Goal: Task Accomplishment & Management: Use online tool/utility

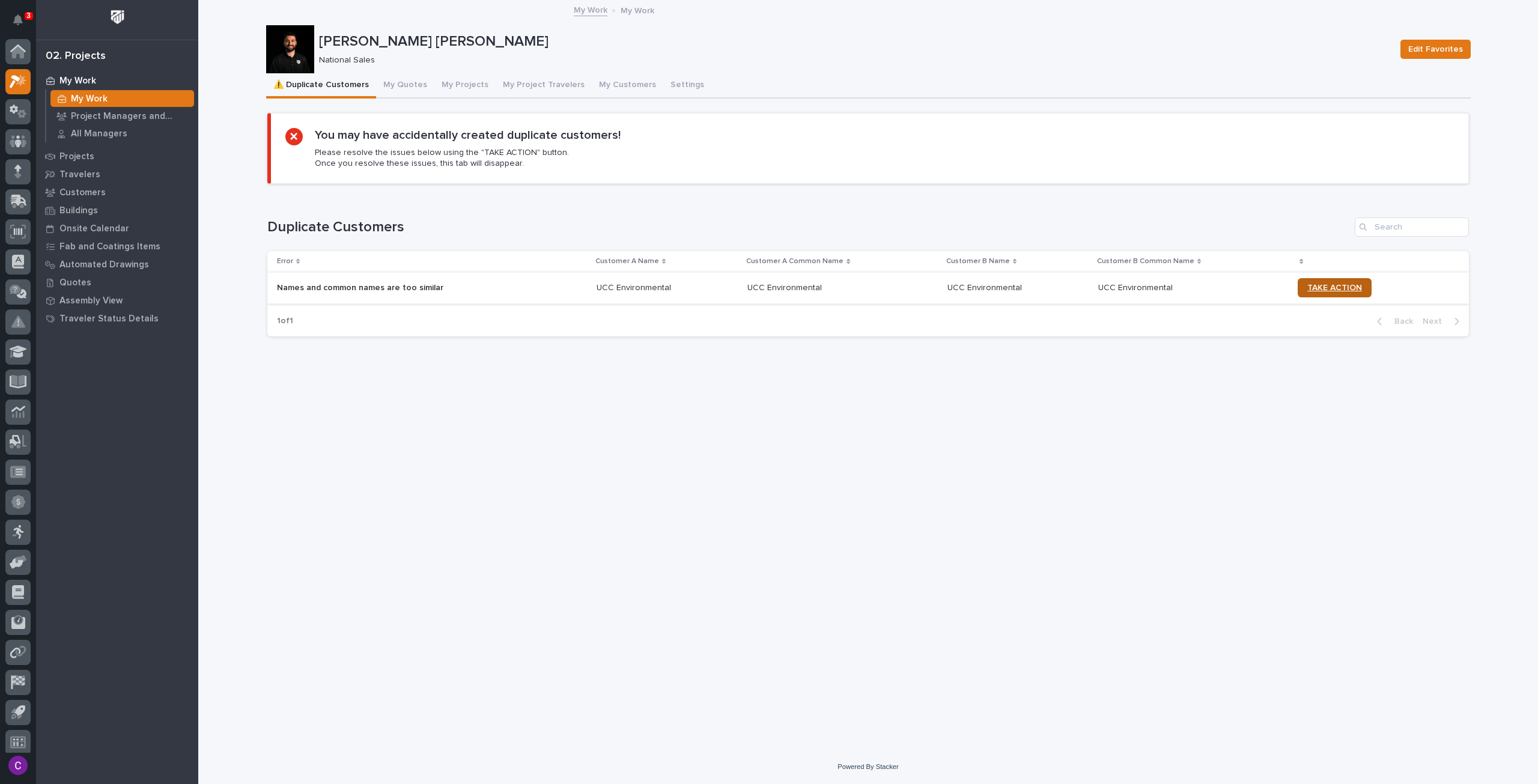
click at [1322, 283] on span "TAKE ACTION" at bounding box center [1335, 288] width 55 height 9
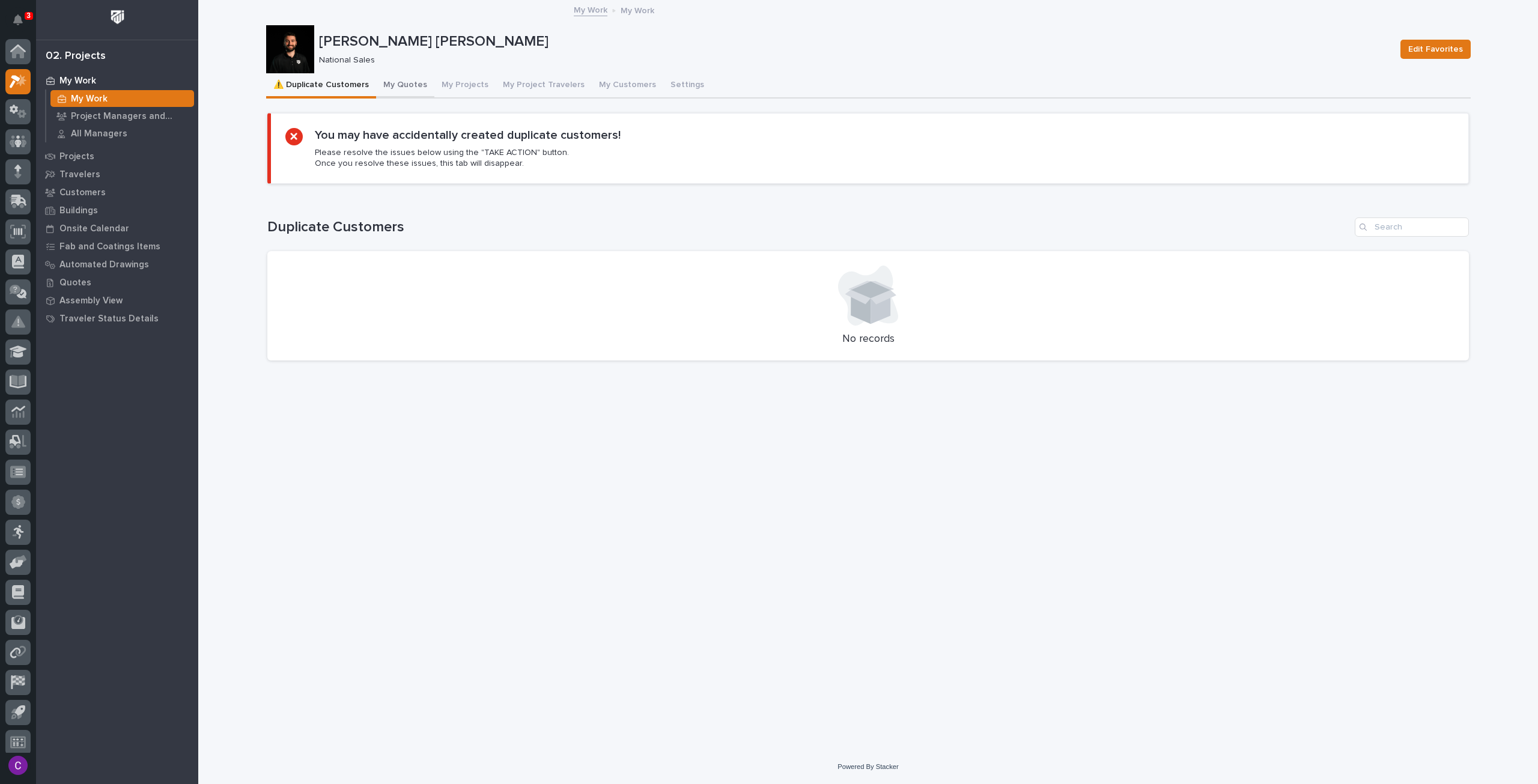
click at [392, 81] on button "My Quotes" at bounding box center [405, 86] width 58 height 25
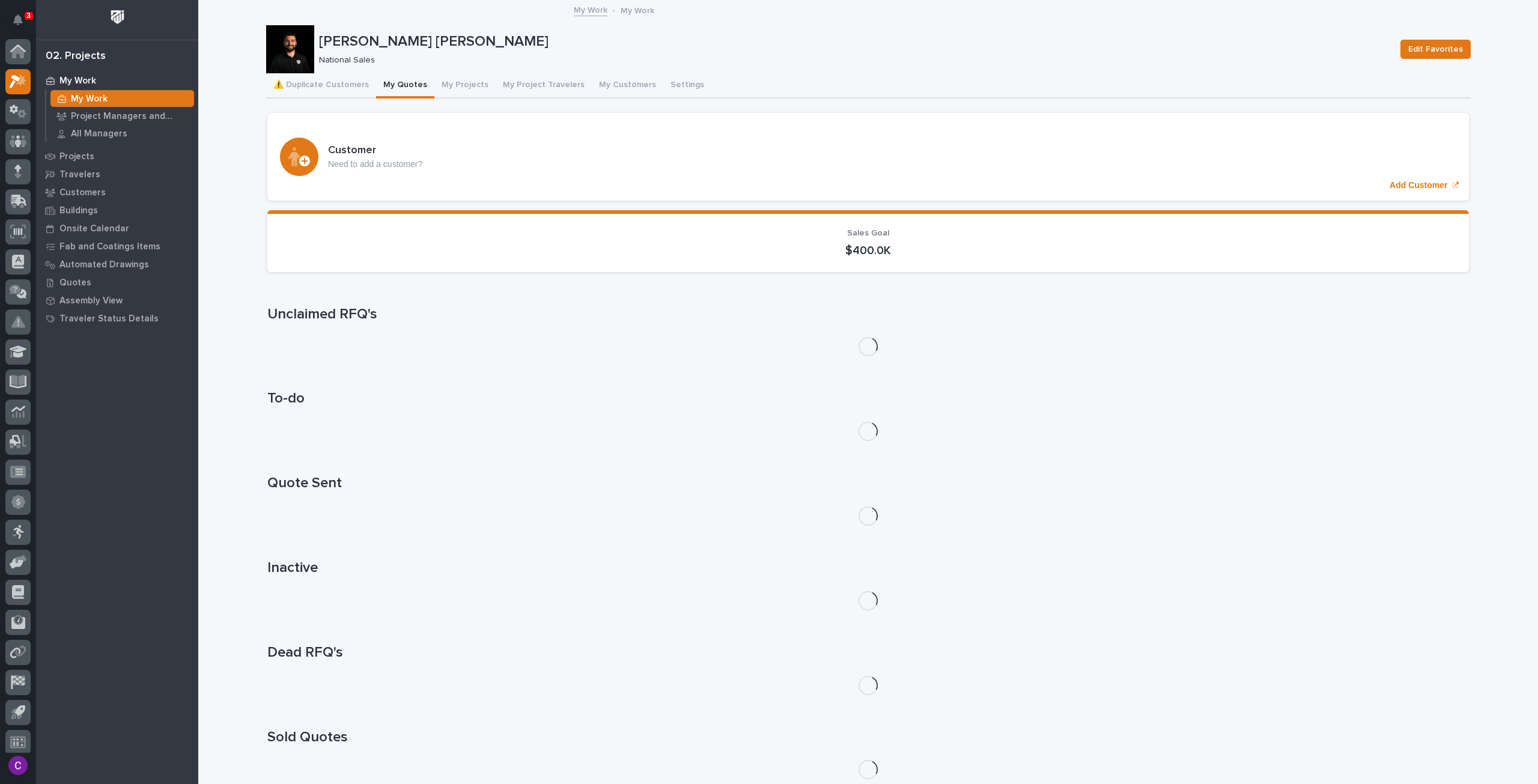
scroll to position [7, 0]
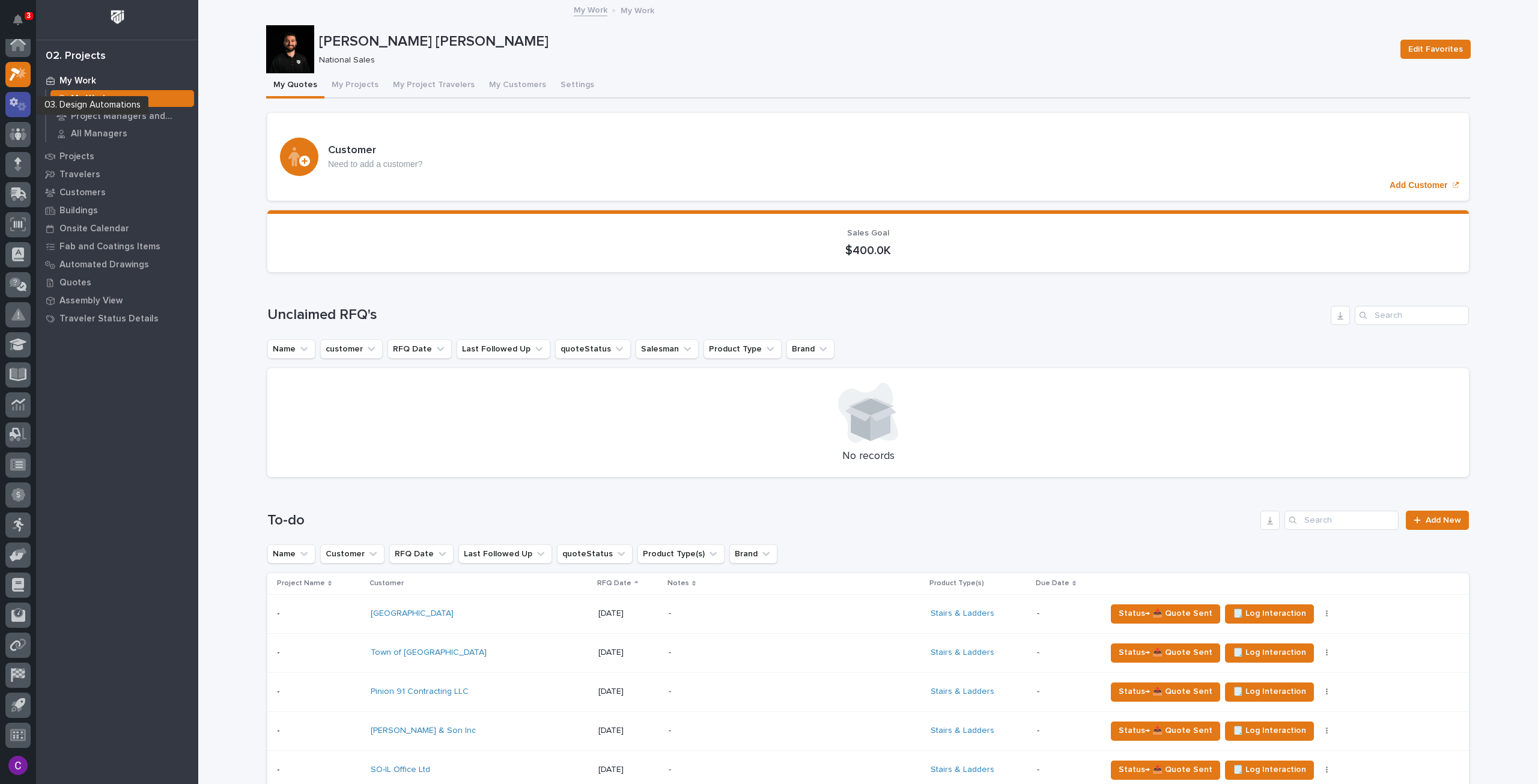
click at [23, 93] on div at bounding box center [18, 104] width 25 height 25
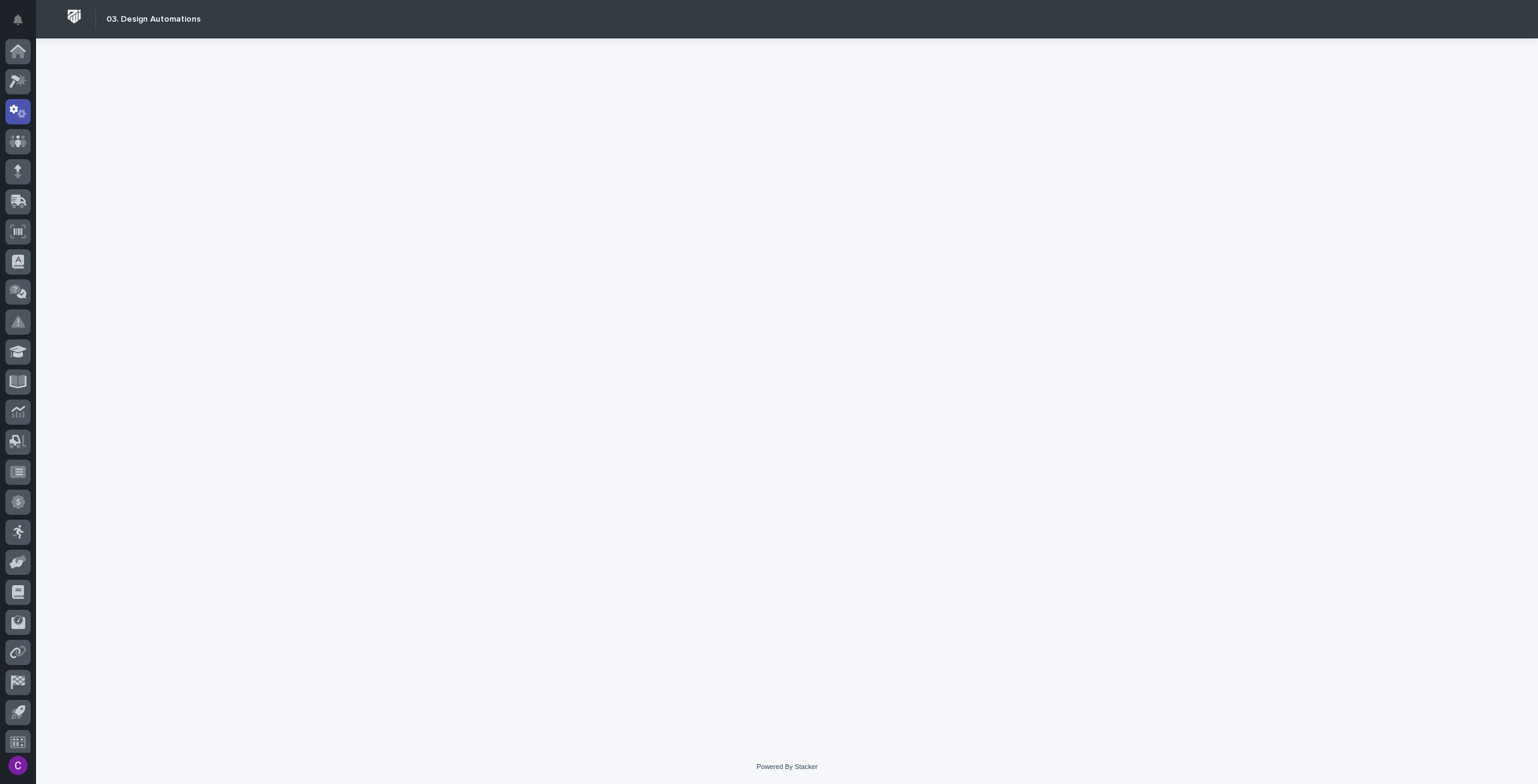
scroll to position [7, 0]
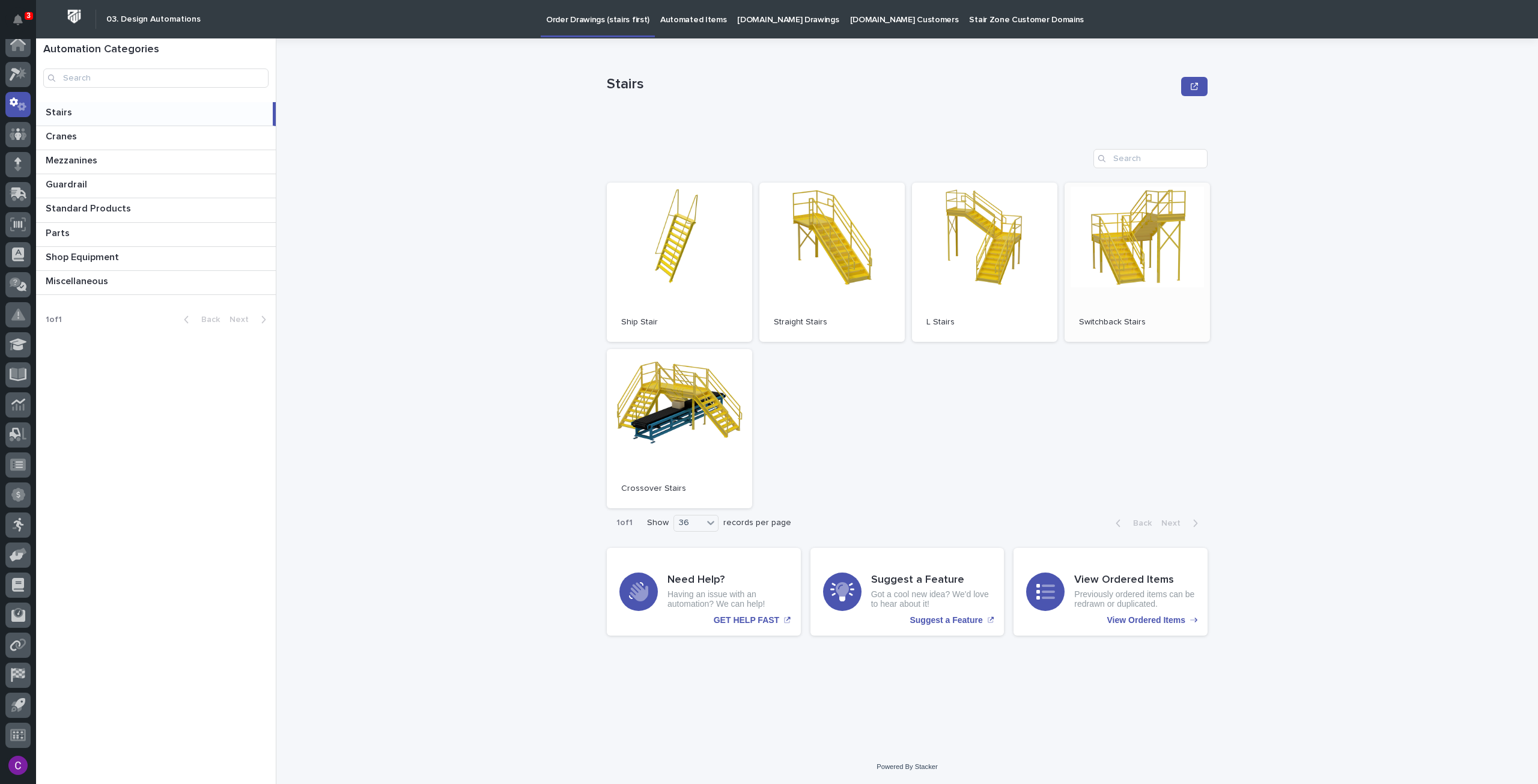
click at [1101, 254] on link "Open" at bounding box center [1137, 262] width 145 height 159
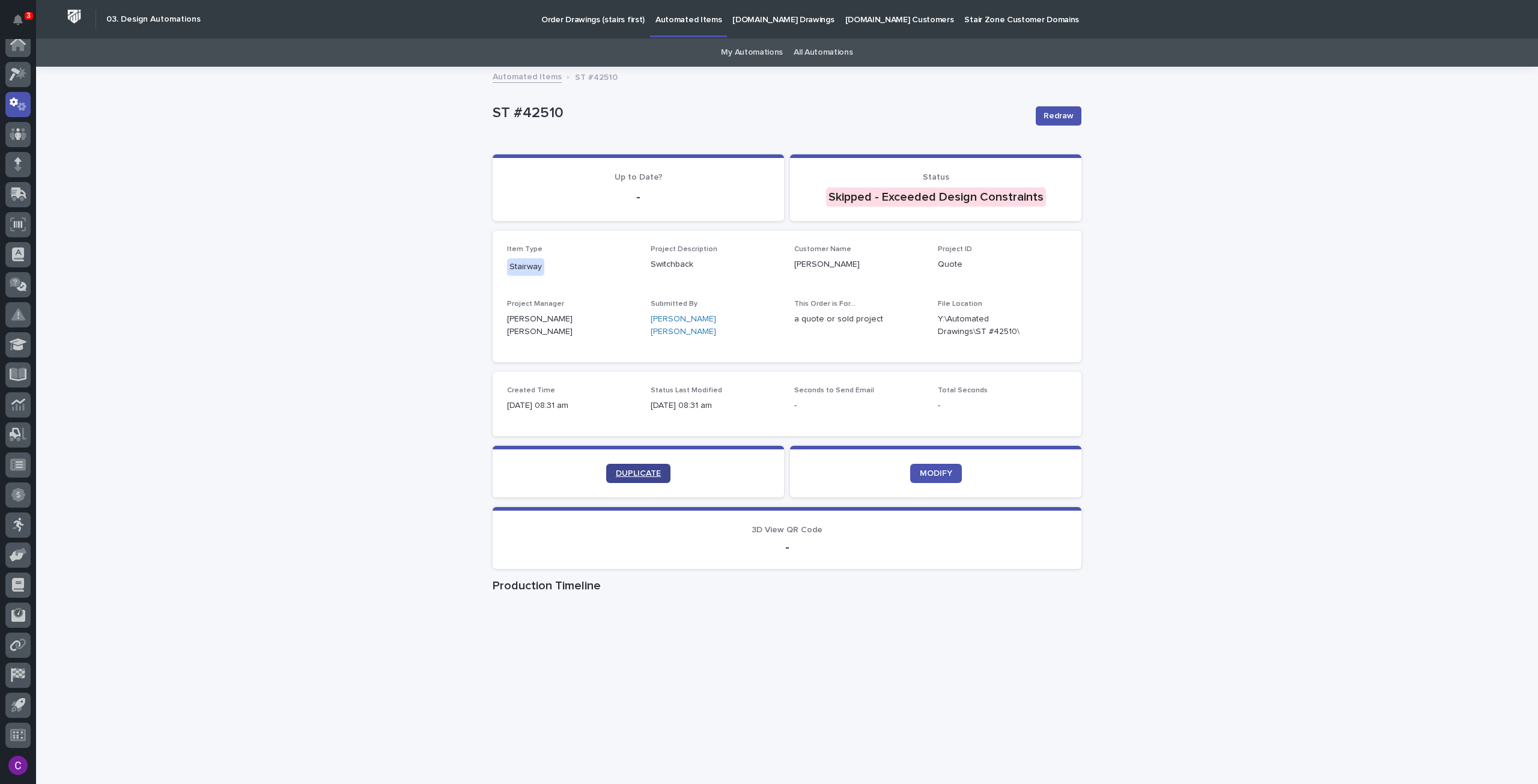
click at [641, 469] on span "DUPLICATE" at bounding box center [638, 473] width 45 height 9
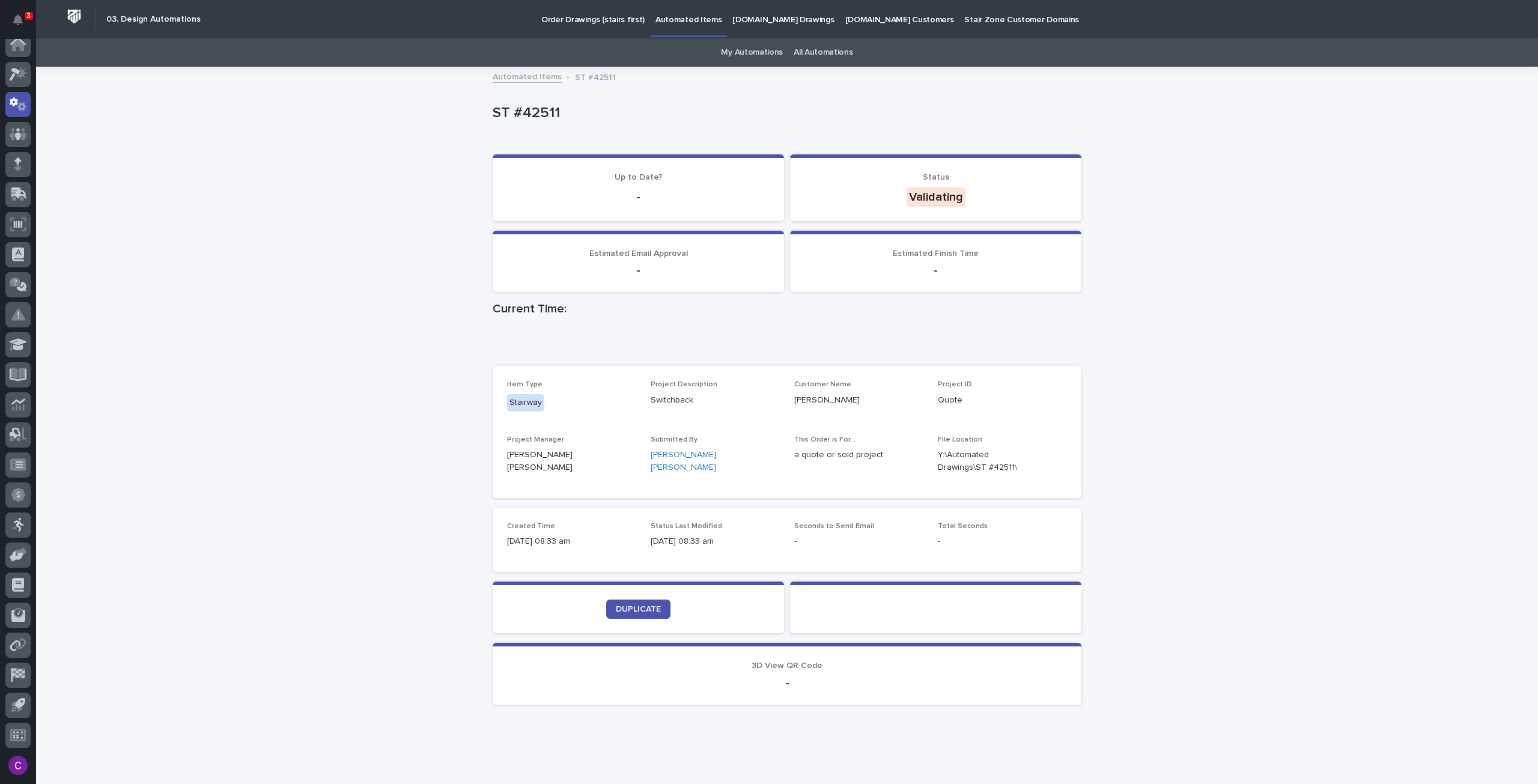
drag, startPoint x: 0, startPoint y: 0, endPoint x: 906, endPoint y: 729, distance: 1162.9
click at [906, 729] on div "Loading... Saving… Loading... Saving… ST #42511 ST #42511 Sorry, there was an e…" at bounding box center [787, 406] width 601 height 677
click at [791, 22] on p "[DOMAIN_NAME] Drawings" at bounding box center [783, 12] width 101 height 25
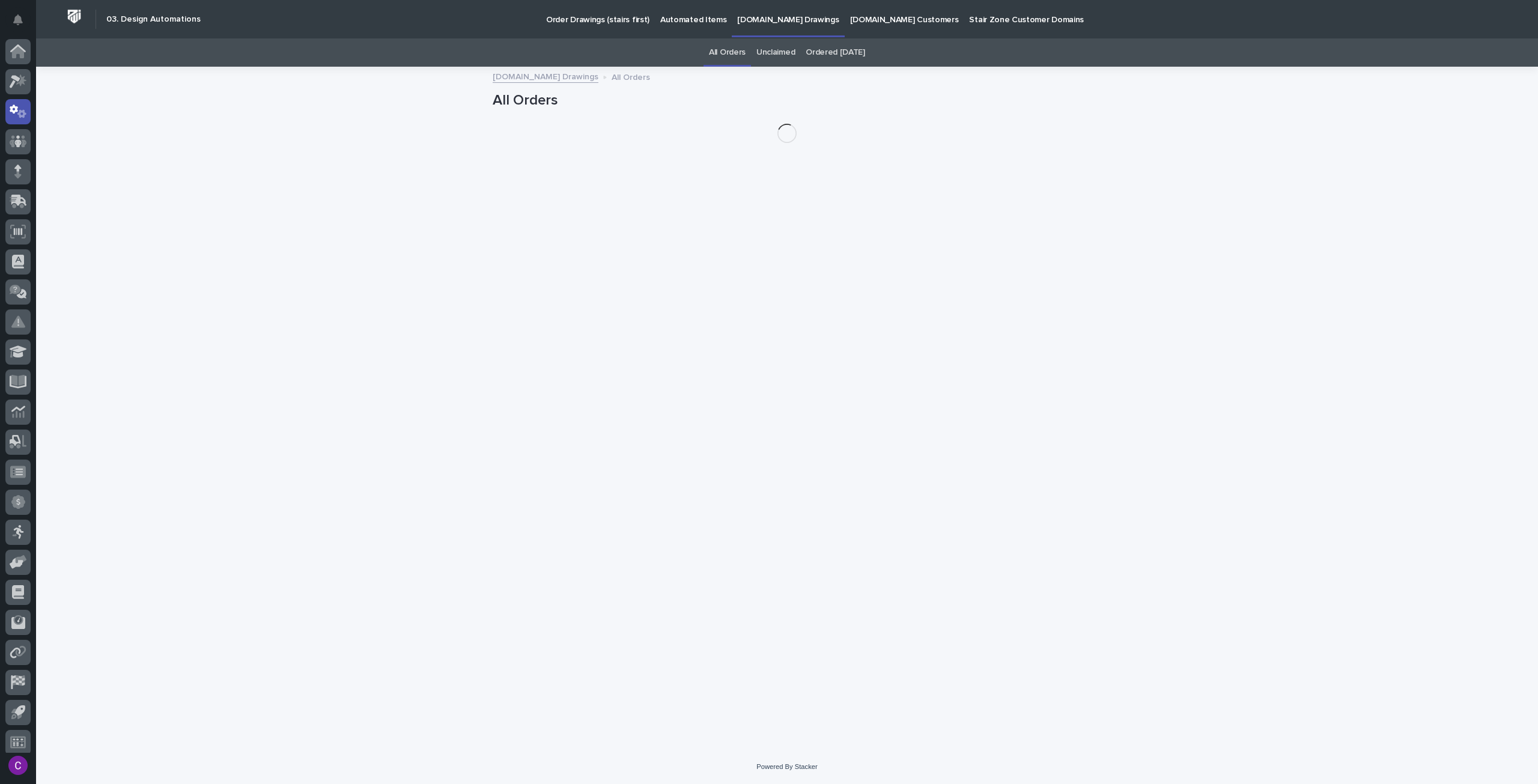
scroll to position [7, 0]
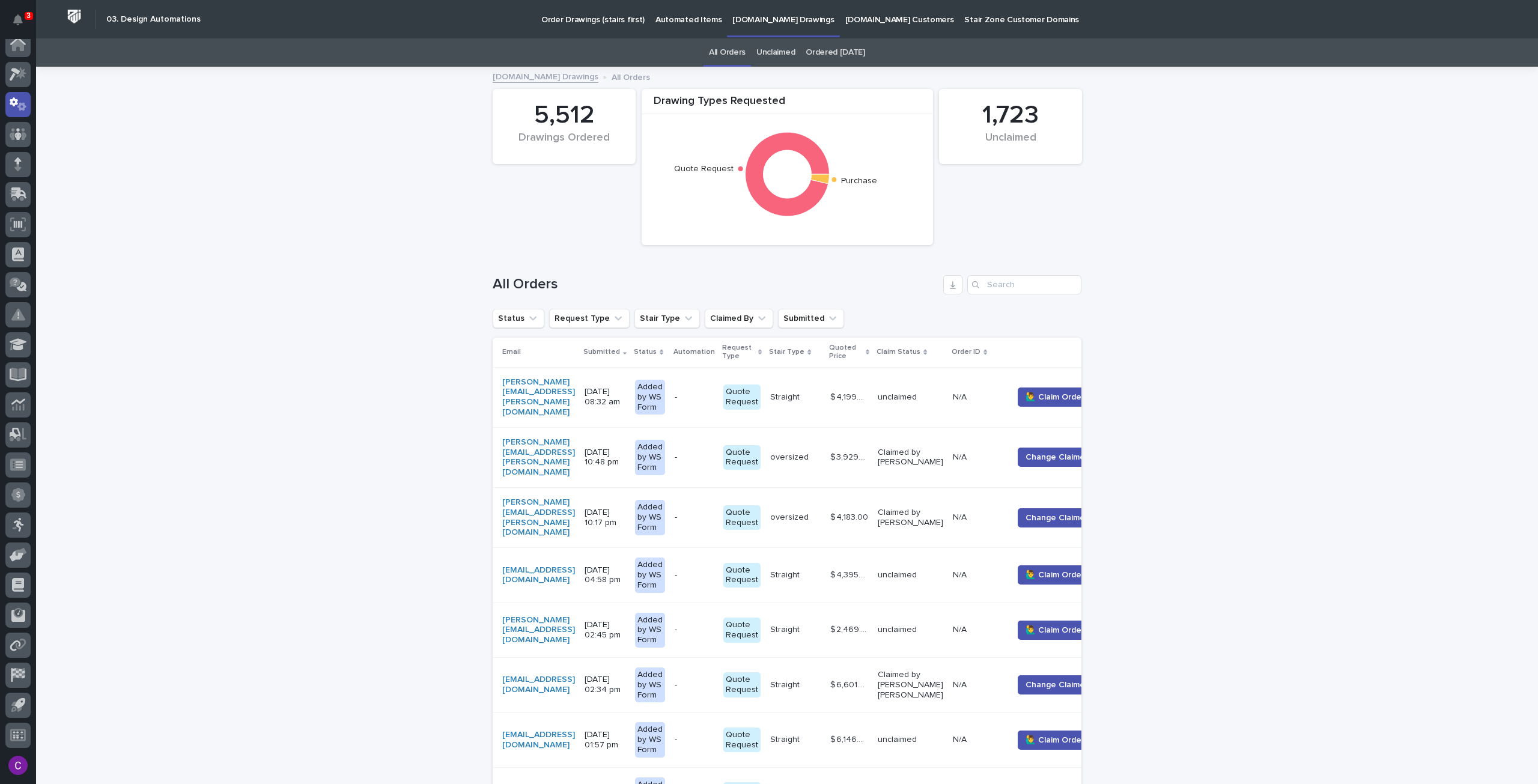
click at [571, 20] on p "Order Drawings (stairs first)" at bounding box center [593, 12] width 104 height 25
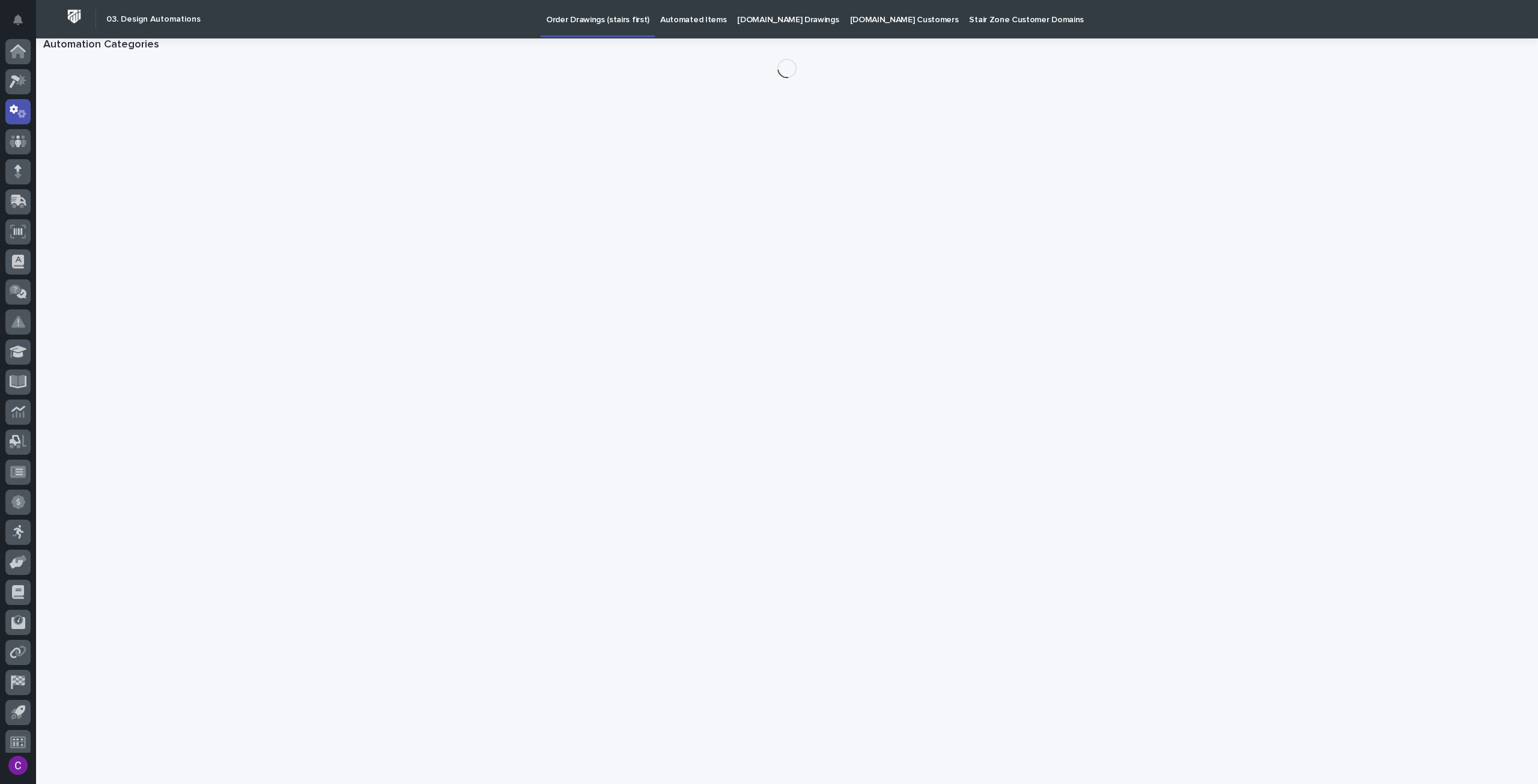
scroll to position [7, 0]
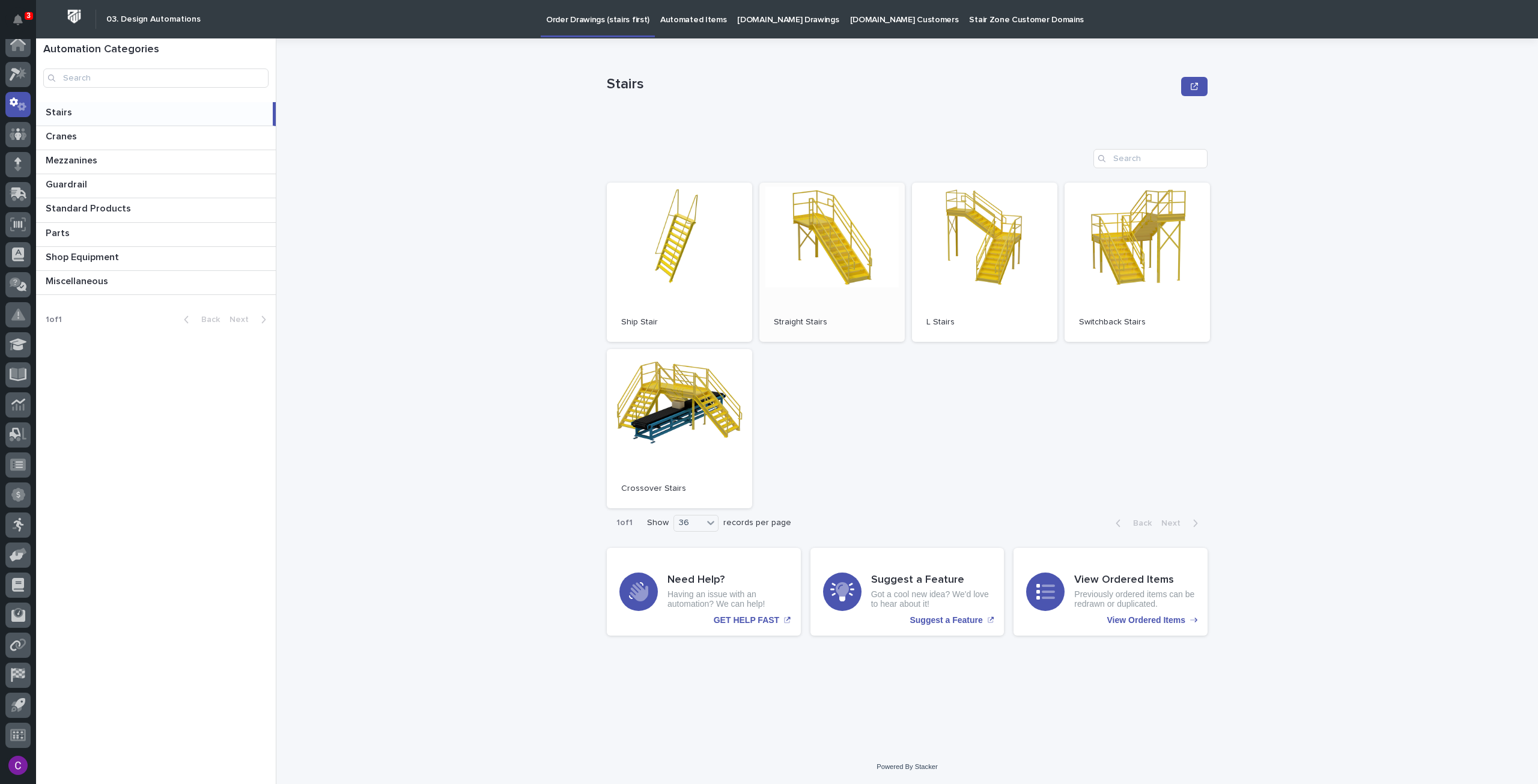
click at [829, 261] on span "Open" at bounding box center [832, 262] width 22 height 9
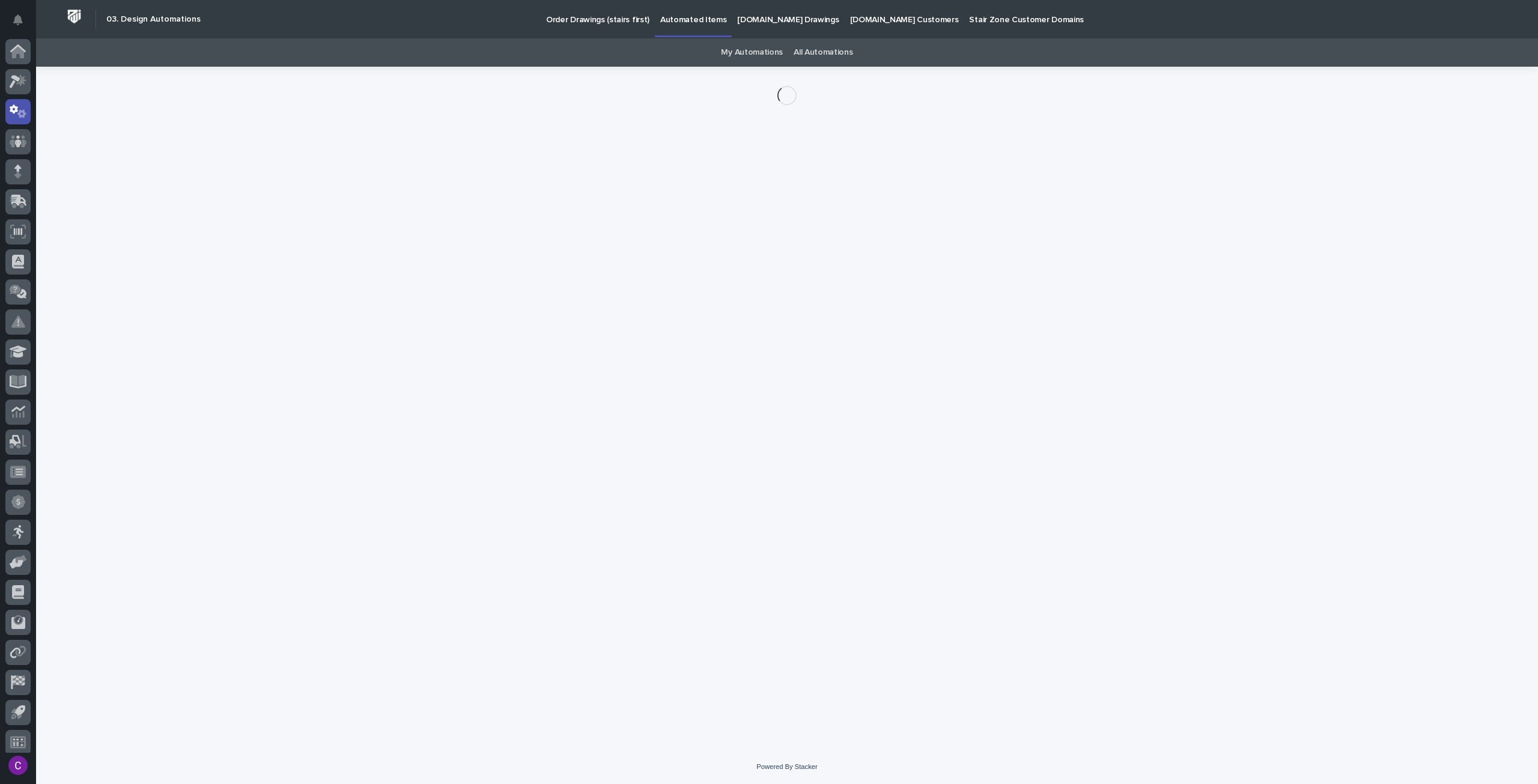
scroll to position [7, 0]
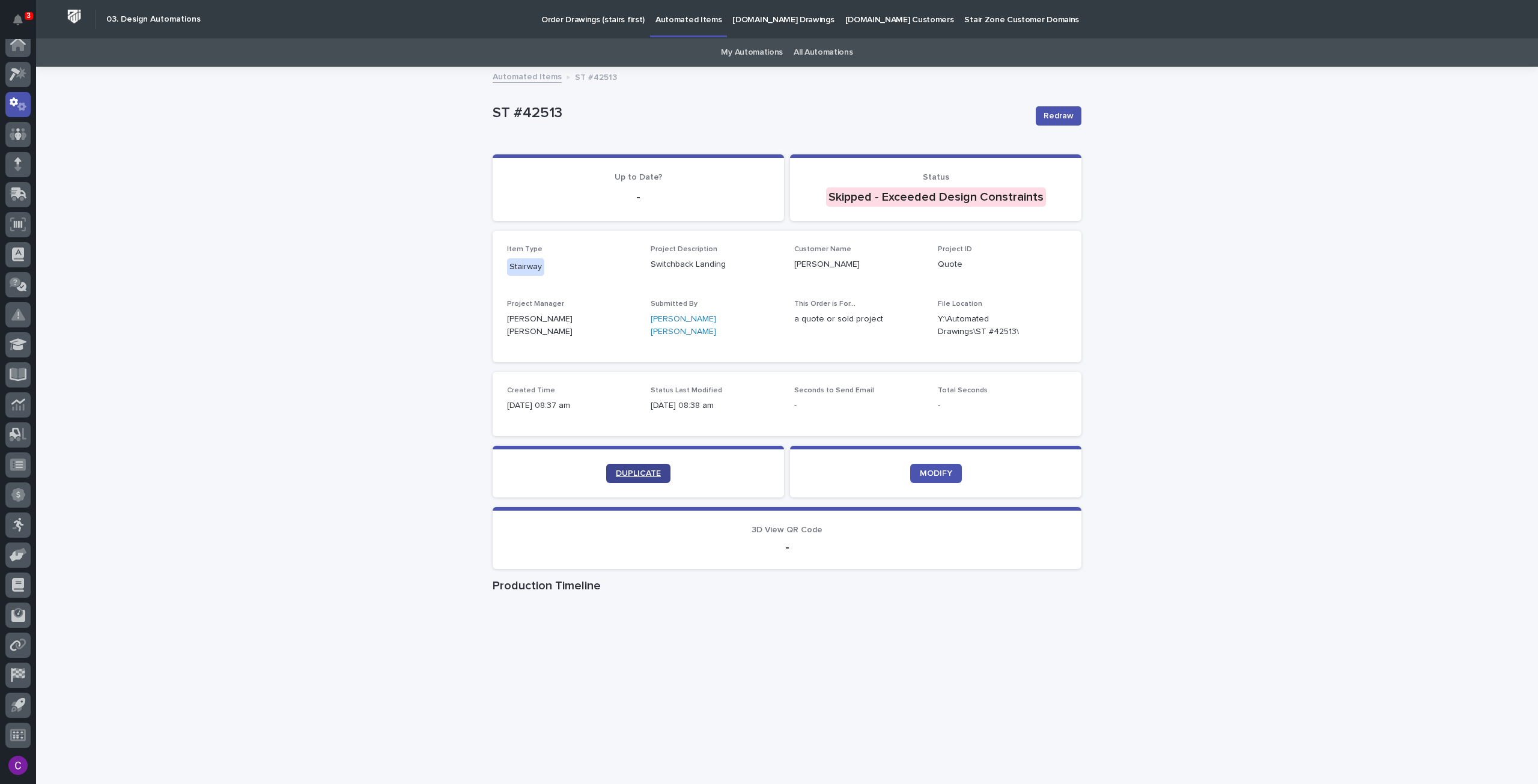
click at [659, 482] on link "DUPLICATE" at bounding box center [638, 473] width 64 height 19
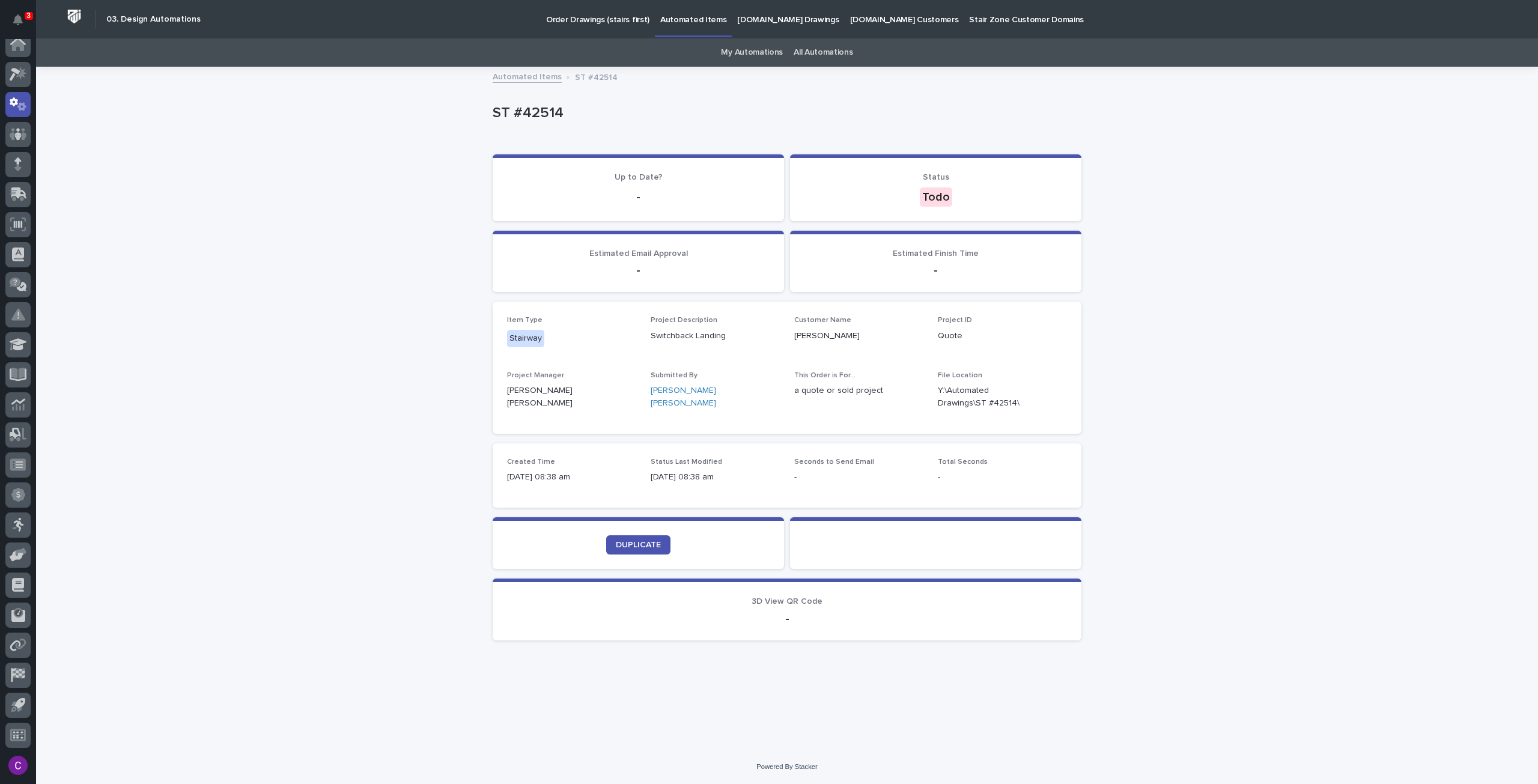
click at [568, 14] on p "Order Drawings (stairs first)" at bounding box center [598, 12] width 104 height 25
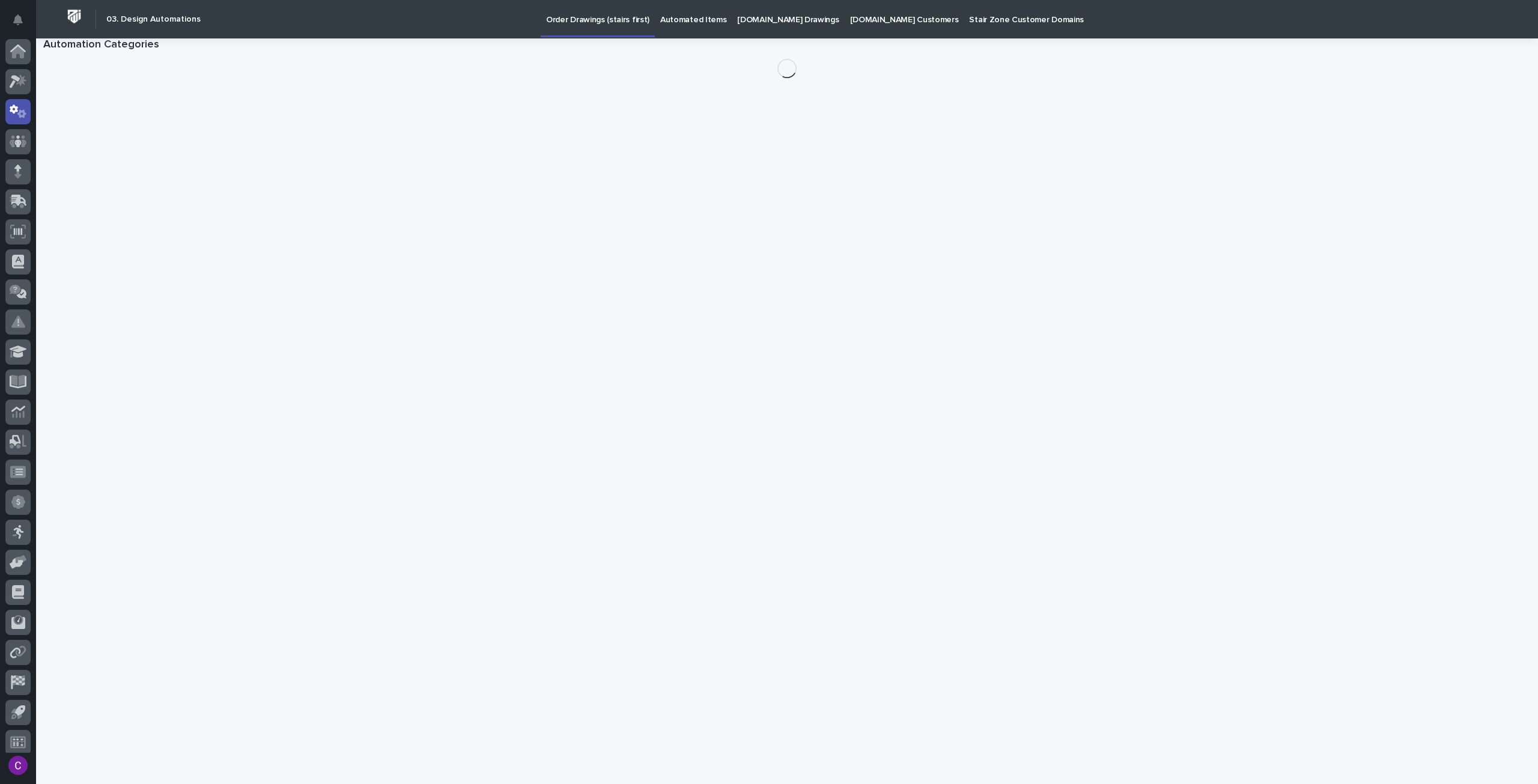
scroll to position [7, 0]
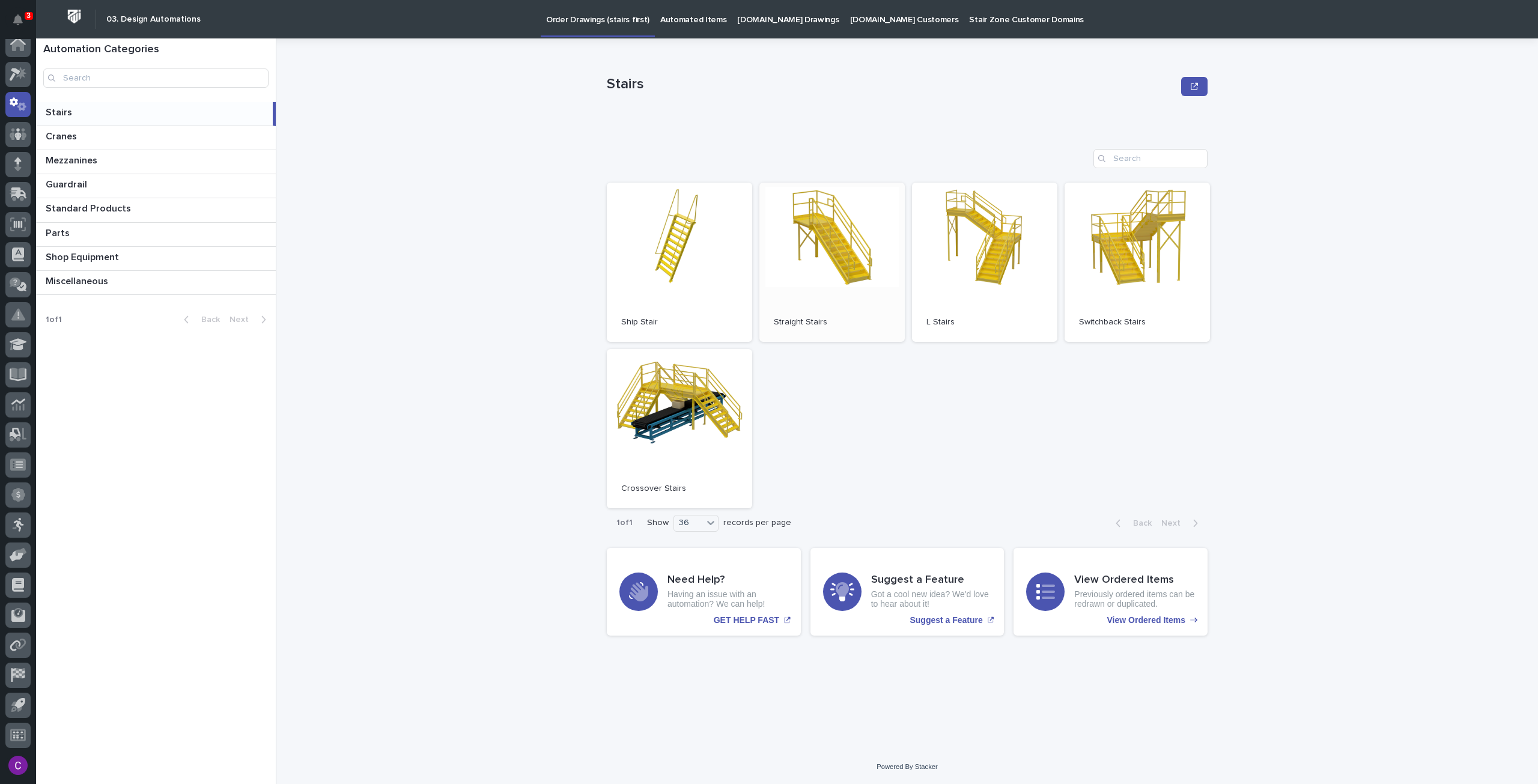
click at [840, 264] on span "Open" at bounding box center [832, 262] width 22 height 9
